Goal: Transaction & Acquisition: Download file/media

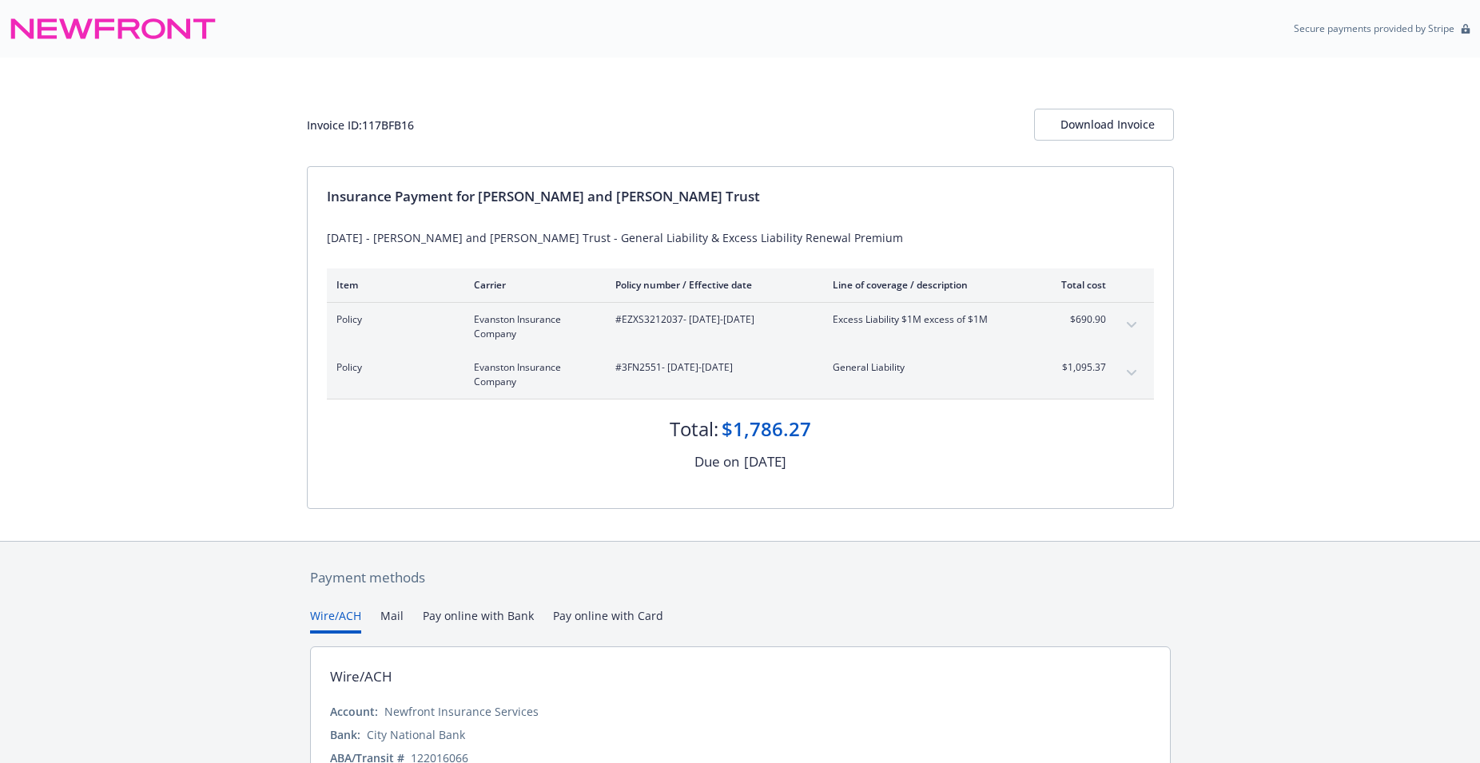
click at [133, 540] on div "Invoice ID: 117BFB16 Download Invoice Insurance Payment for [PERSON_NAME] and […" at bounding box center [740, 300] width 1480 height 484
click at [1092, 129] on div "Download Invoice" at bounding box center [1104, 125] width 87 height 30
click at [1089, 122] on div "Download Invoice" at bounding box center [1104, 125] width 87 height 30
click at [131, 275] on div "Invoice ID: 117BFB16 Download Invoice Insurance Payment for [PERSON_NAME] and […" at bounding box center [740, 300] width 1480 height 484
